Goal: Find specific page/section: Find specific page/section

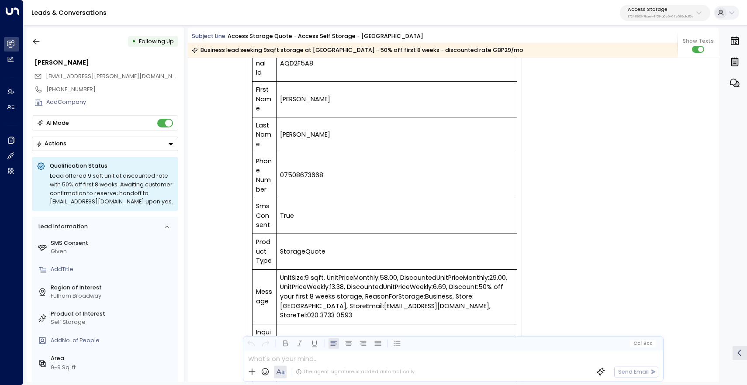
scroll to position [50, 0]
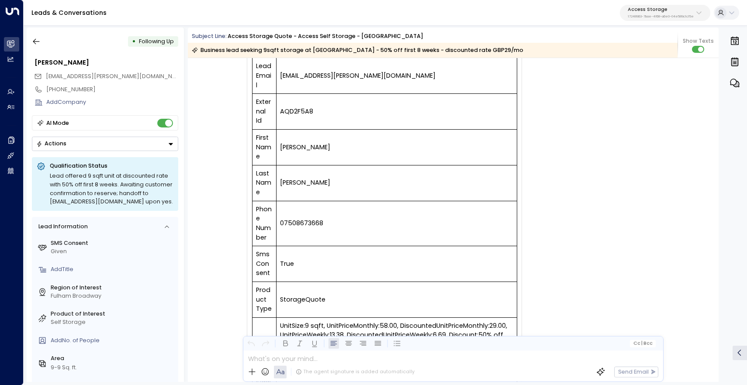
click at [634, 15] on p "17248963-7bae-4f68-a6e0-04e589c1c15e" at bounding box center [661, 16] width 66 height 3
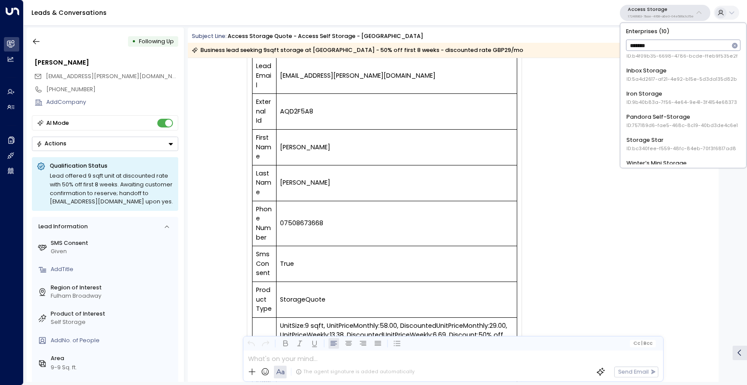
scroll to position [120, 0]
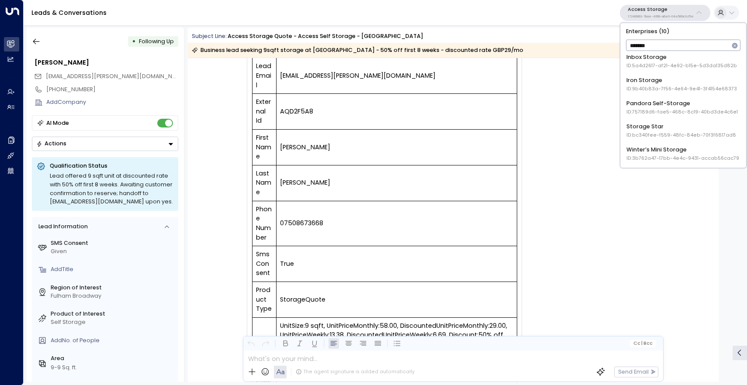
type input "*******"
click at [657, 133] on span "ID: bc340fee-f559-48fc-84eb-70f3f6817ad8" at bounding box center [681, 134] width 110 height 7
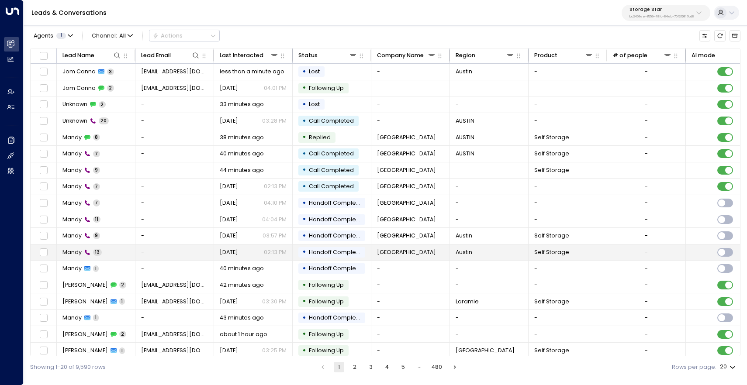
scroll to position [38, 0]
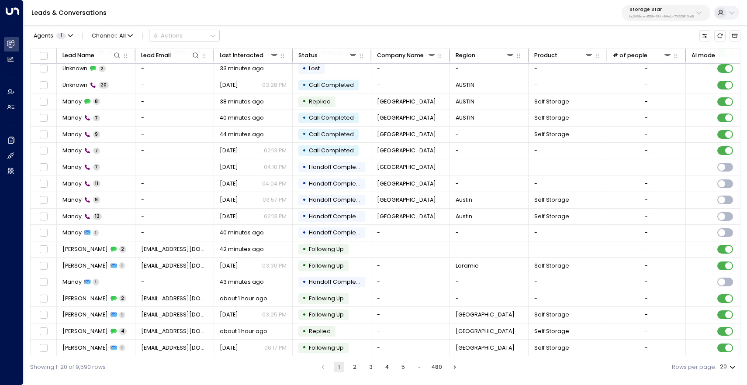
click at [727, 366] on body "Overview Leads & Conversations Leads & Conversations Analytics Analytics Agents…" at bounding box center [373, 189] width 747 height 378
click at [728, 370] on li "100" at bounding box center [727, 367] width 24 height 15
type input "***"
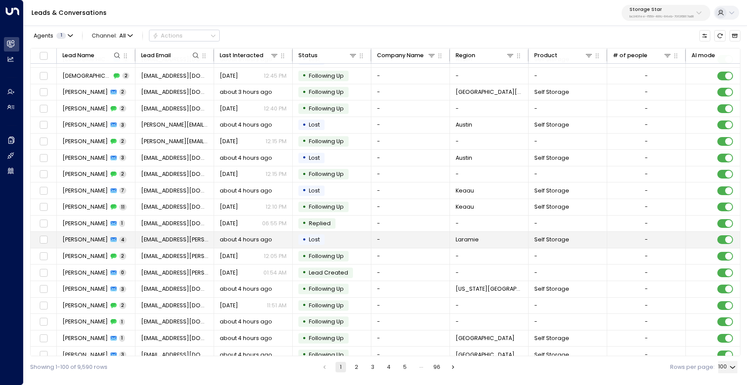
scroll to position [834, 0]
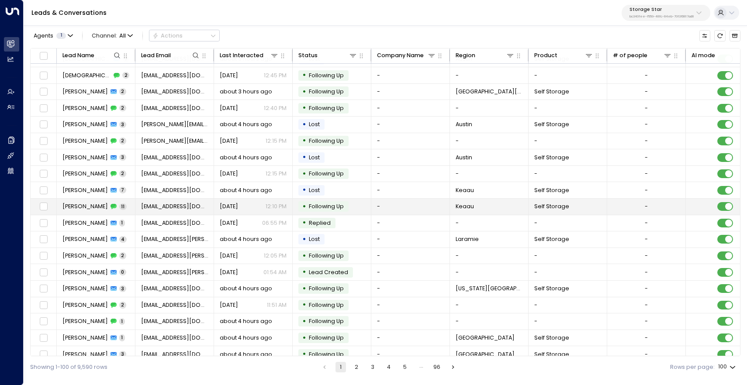
click at [86, 206] on span "[PERSON_NAME]" at bounding box center [84, 207] width 45 height 8
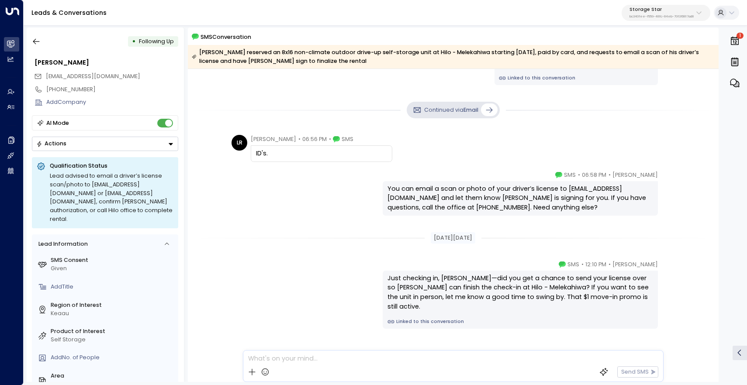
scroll to position [414, 0]
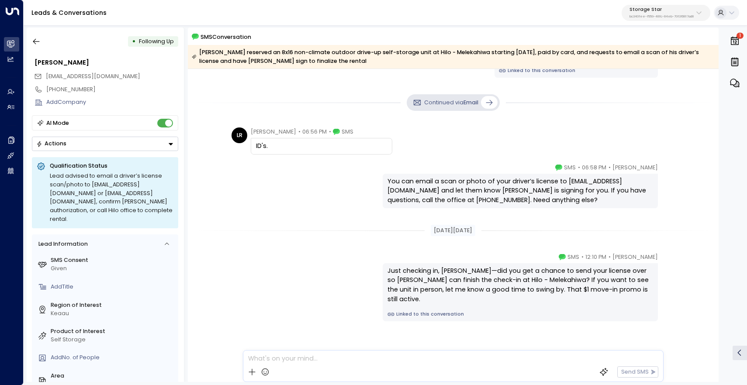
click at [488, 103] on icon at bounding box center [489, 102] width 9 height 9
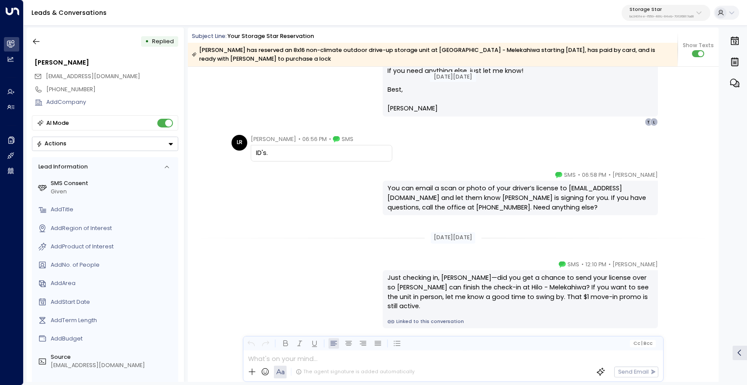
scroll to position [526, 0]
